Goal: Navigation & Orientation: Find specific page/section

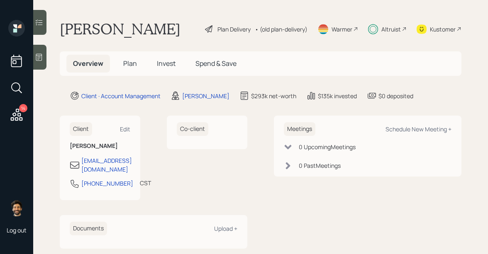
click at [391, 30] on div "Altruist" at bounding box center [391, 29] width 20 height 9
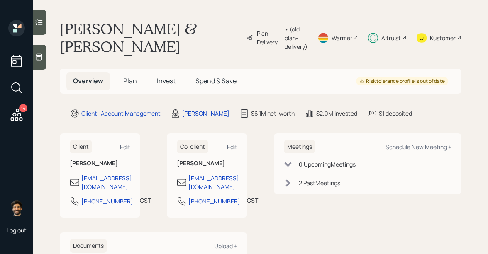
click at [159, 76] on span "Invest" at bounding box center [166, 80] width 19 height 9
